Goal: Information Seeking & Learning: Learn about a topic

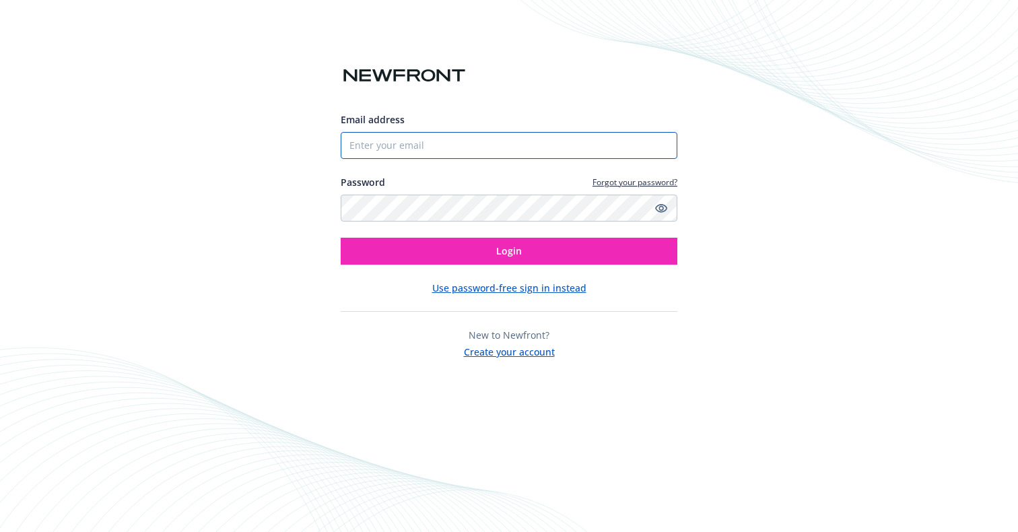
click at [478, 147] on input "Email address" at bounding box center [509, 145] width 337 height 27
type input "a"
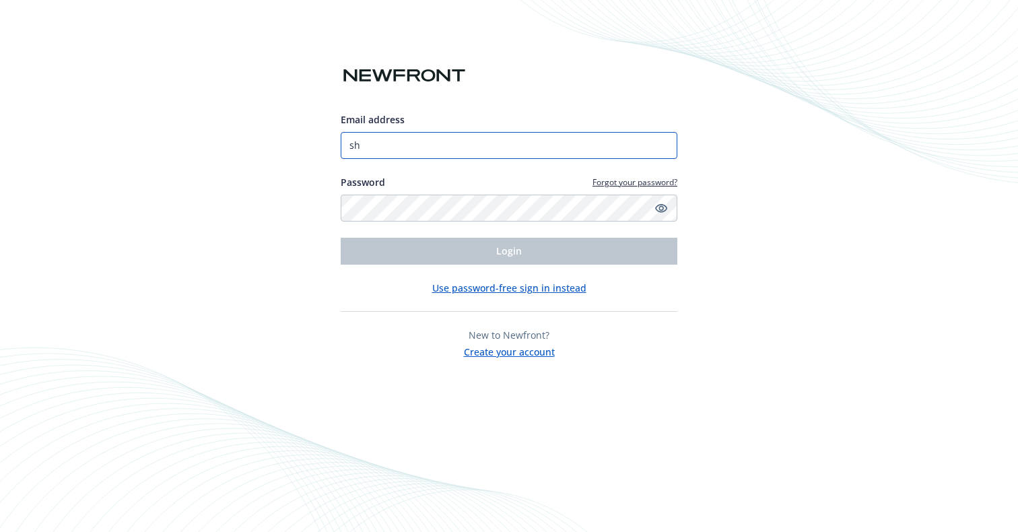
type input "[PERSON_NAME][EMAIL_ADDRESS][PERSON_NAME][DOMAIN_NAME]"
click at [989, 386] on div "Email address sherri.holstad@nanovtech.com Password Forgot your password? Login…" at bounding box center [509, 266] width 1018 height 532
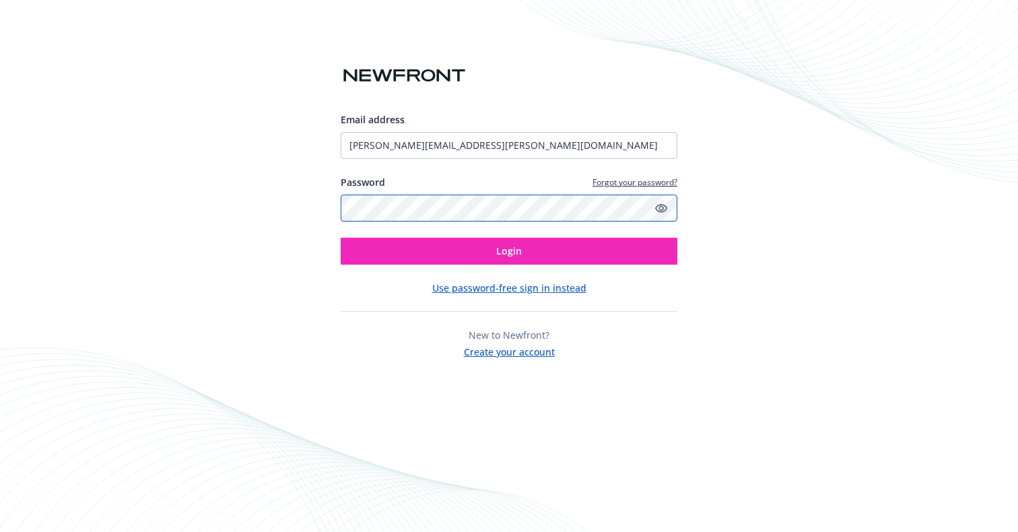
click at [341, 238] on button "Login" at bounding box center [509, 251] width 337 height 27
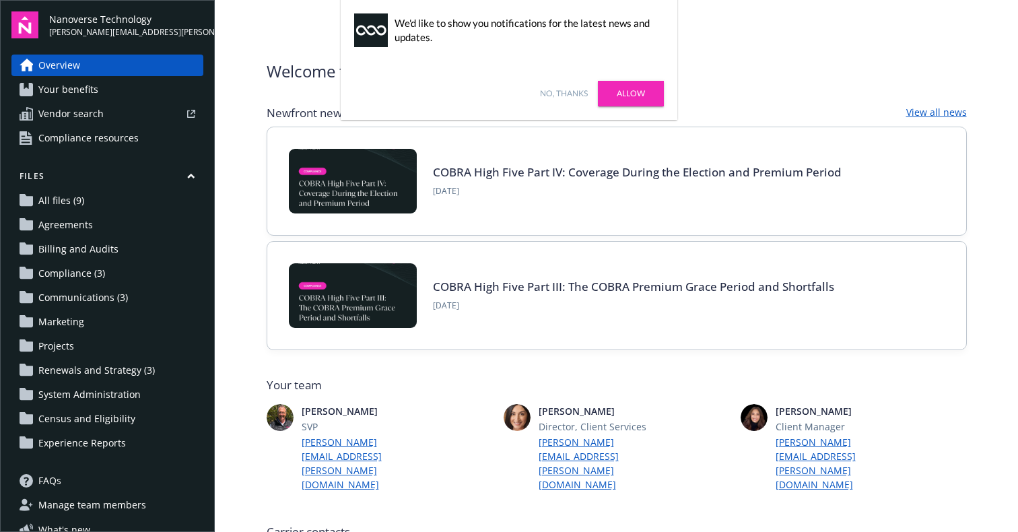
click at [75, 90] on span "Your benefits" at bounding box center [68, 90] width 60 height 22
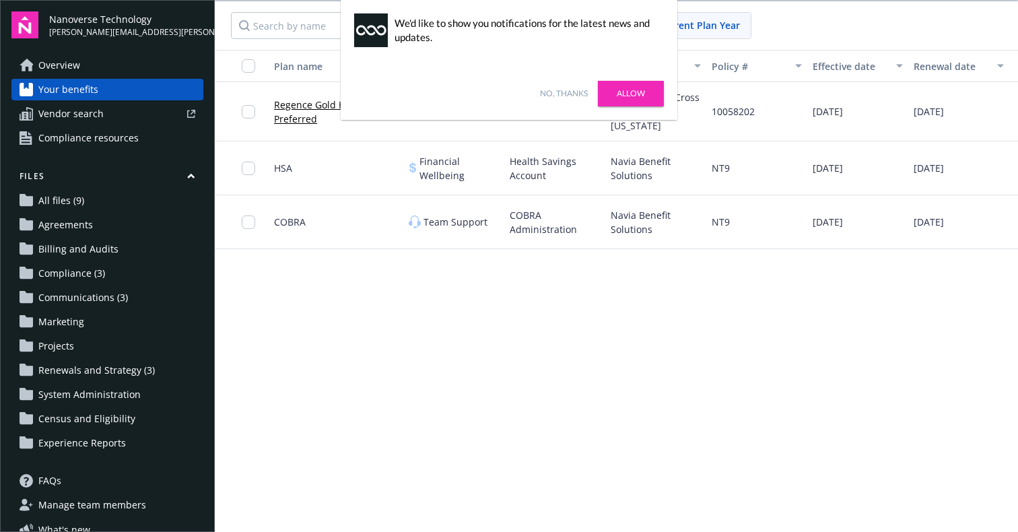
click at [258, 410] on div "Plan name Coverage type Plan type Carrier Policy # Effective date Renewal date …" at bounding box center [616, 291] width 803 height 483
click at [635, 90] on link "Allow" at bounding box center [631, 94] width 66 height 26
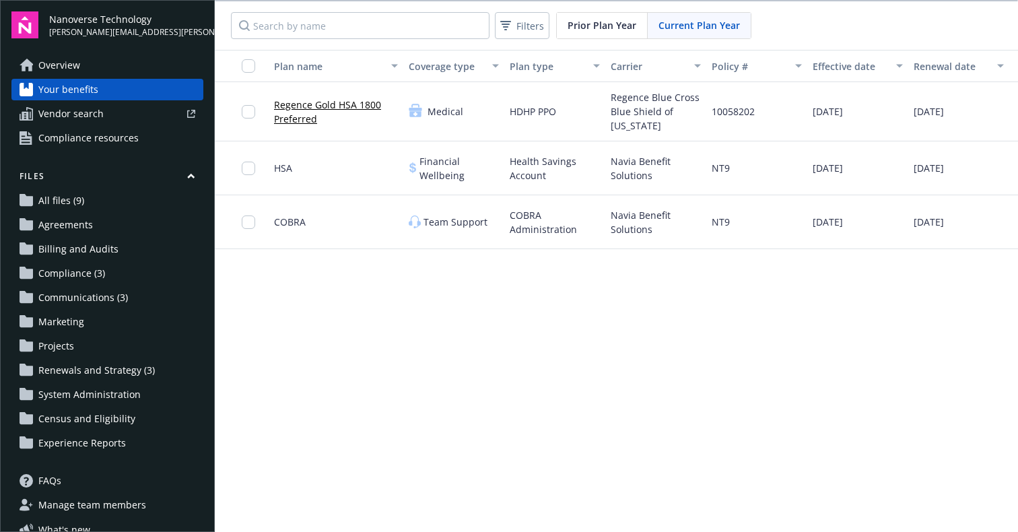
click at [301, 113] on link "Regence Gold HSA 1800 Preferred" at bounding box center [336, 112] width 124 height 28
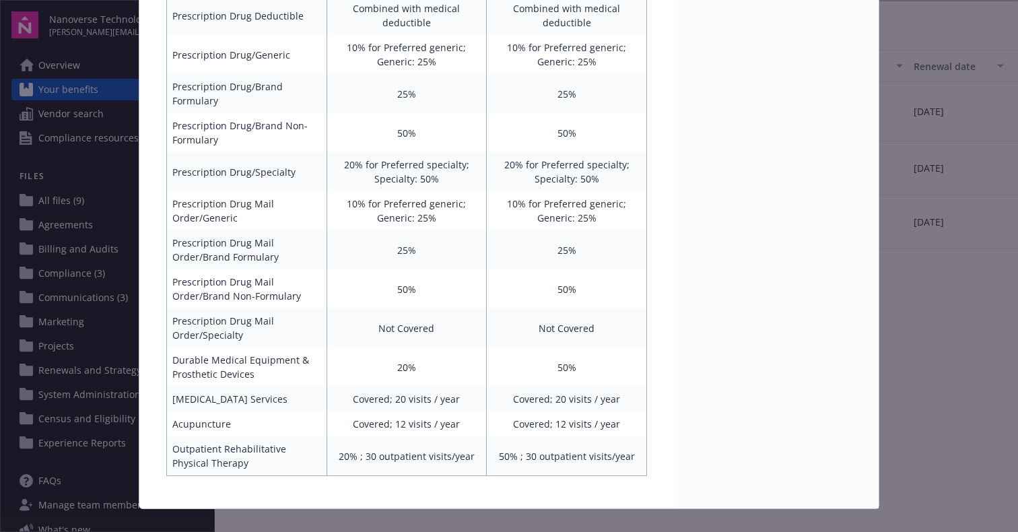
scroll to position [837, 0]
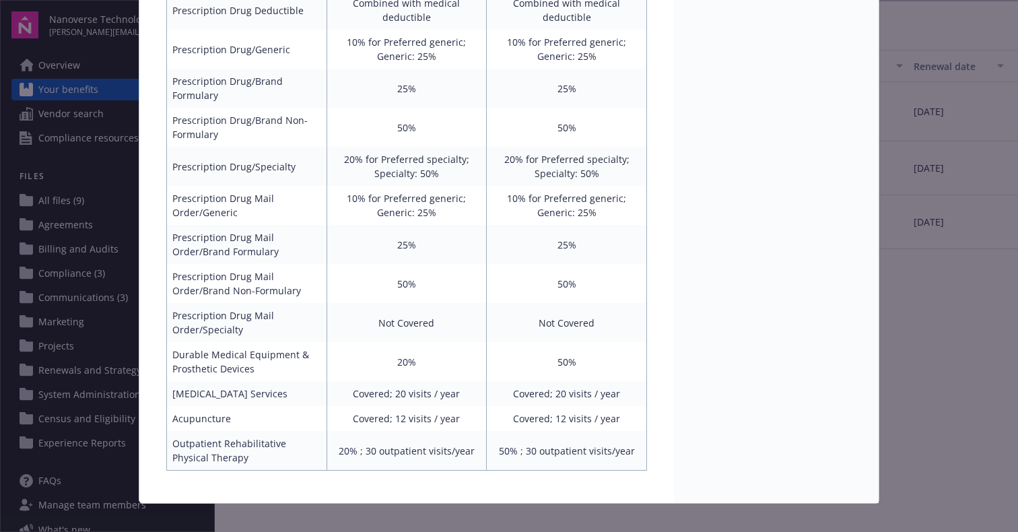
click at [67, 112] on div "Medical - Regence Gold HSA 1800 Preferred - HDHP PPO Regence Gold HSA 1800 Pref…" at bounding box center [509, 266] width 1018 height 532
click at [97, 138] on div "Medical - Regence Gold HSA 1800 Preferred - HDHP PPO Regence Gold HSA 1800 Pref…" at bounding box center [509, 266] width 1018 height 532
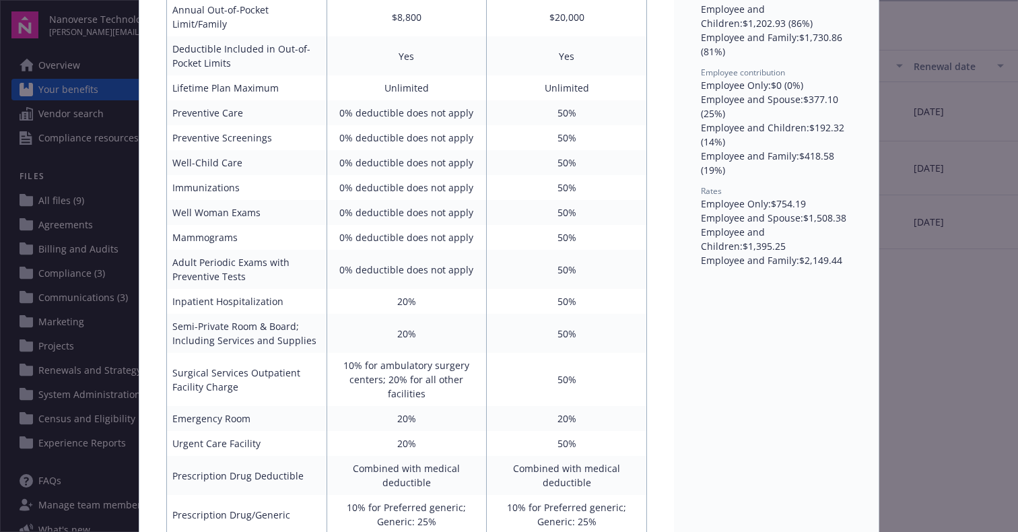
scroll to position [0, 0]
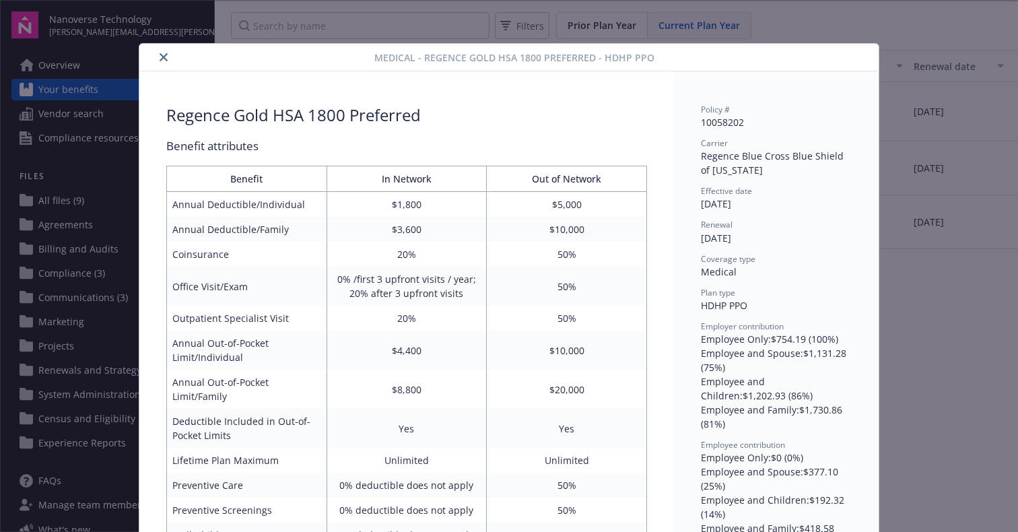
click at [160, 57] on icon "close" at bounding box center [164, 57] width 8 height 8
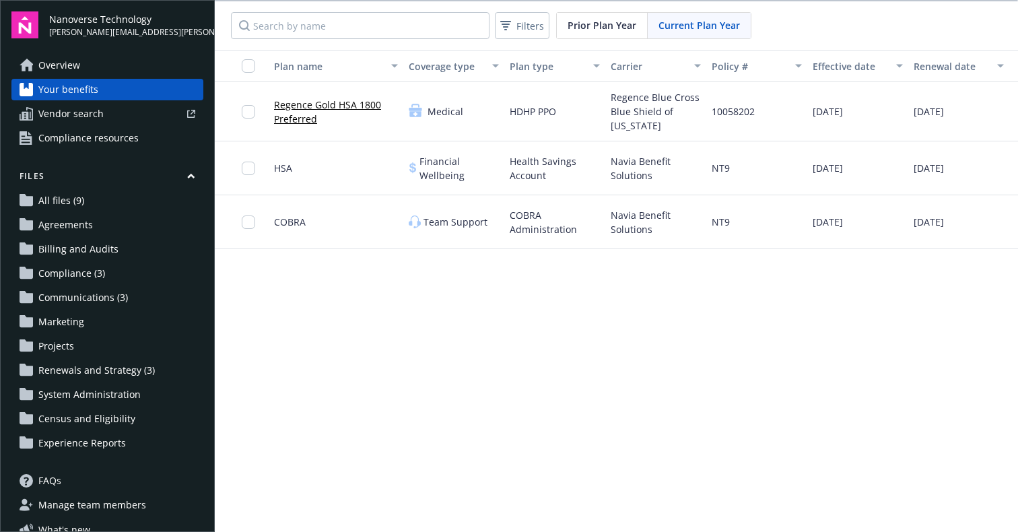
click at [86, 139] on span "Compliance resources" at bounding box center [88, 138] width 100 height 22
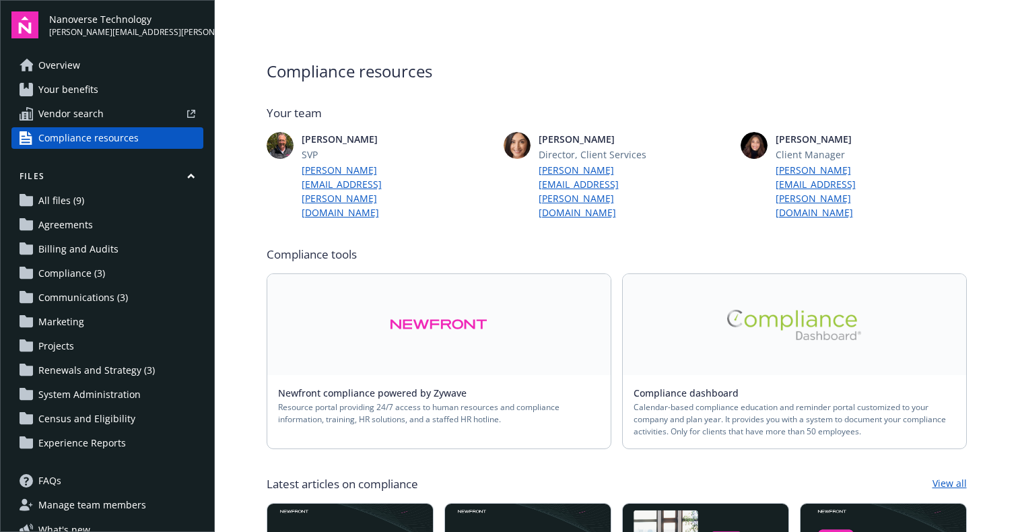
click at [759, 310] on img at bounding box center [794, 325] width 135 height 30
